Goal: Task Accomplishment & Management: Use online tool/utility

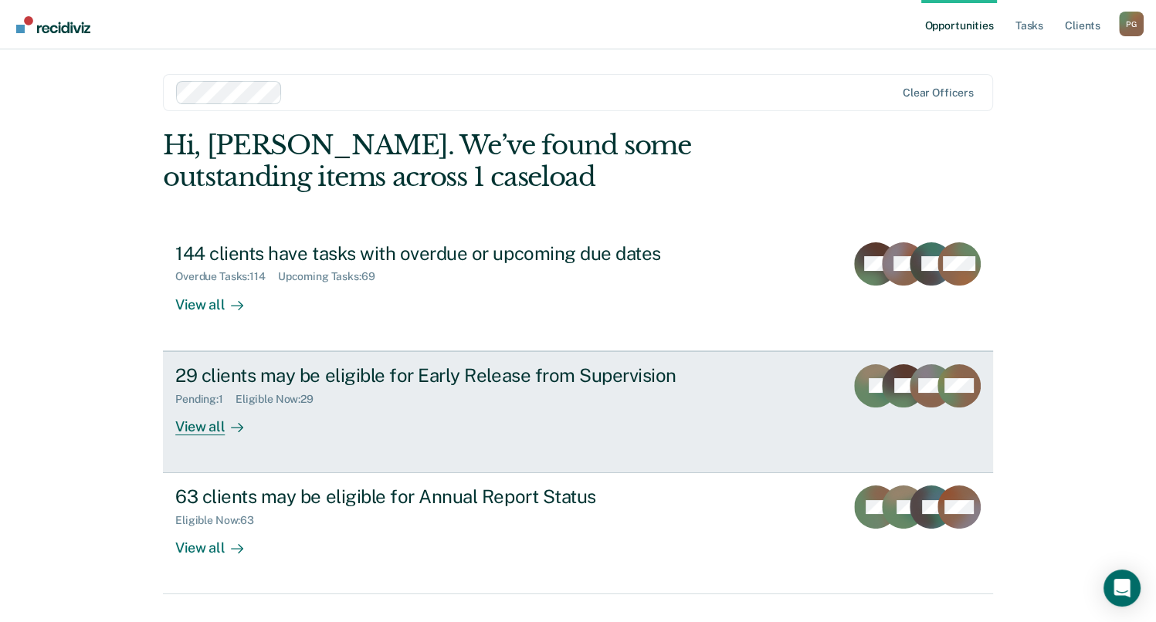
click at [439, 423] on div "29 clients may be eligible for Early Release from Supervision Pending : 1 Eligi…" at bounding box center [464, 399] width 579 height 71
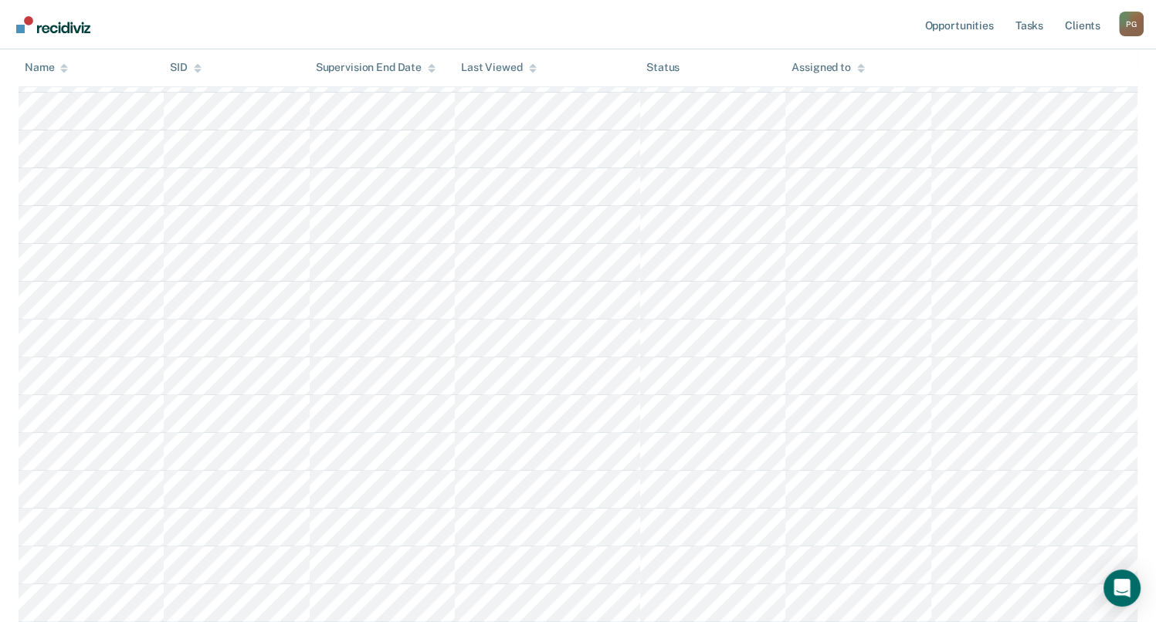
scroll to position [232, 0]
